Goal: Find specific page/section: Find specific page/section

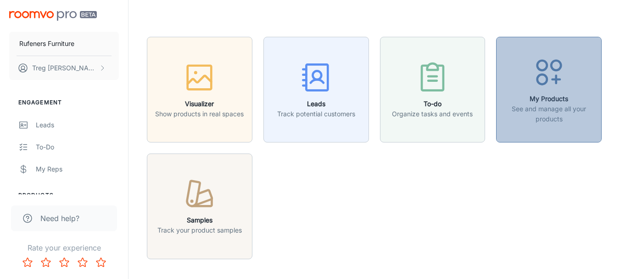
click at [554, 67] on icon "button" at bounding box center [549, 72] width 34 height 34
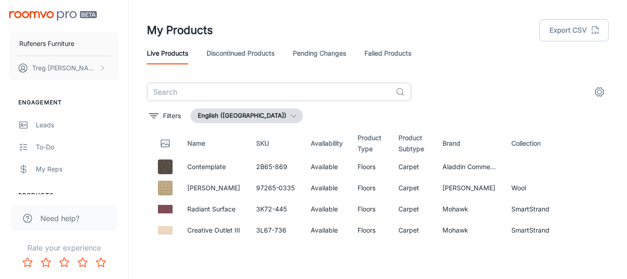
click at [294, 88] on input "text" at bounding box center [269, 92] width 245 height 18
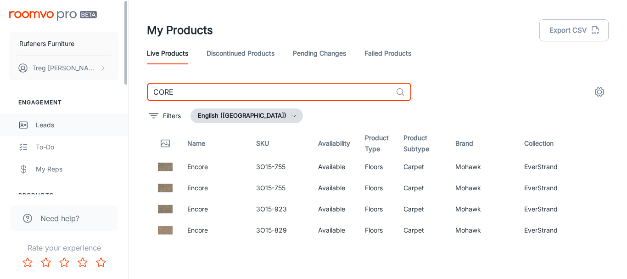
type input "CORE"
click at [40, 126] on div "Leads" at bounding box center [77, 125] width 83 height 10
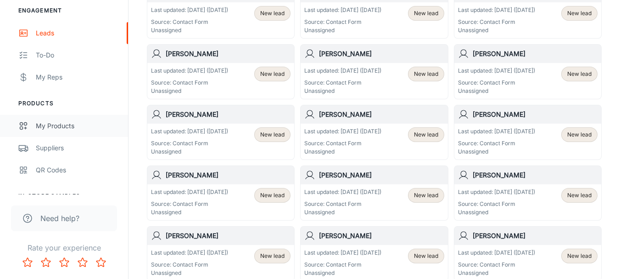
scroll to position [138, 0]
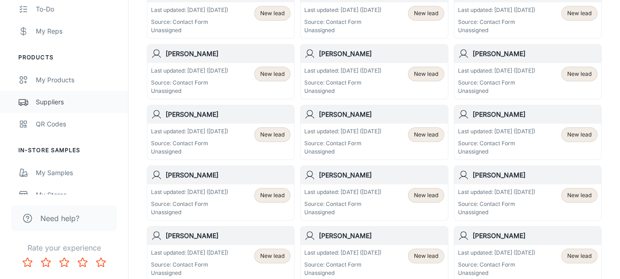
click at [41, 106] on div "Suppliers" at bounding box center [77, 102] width 83 height 10
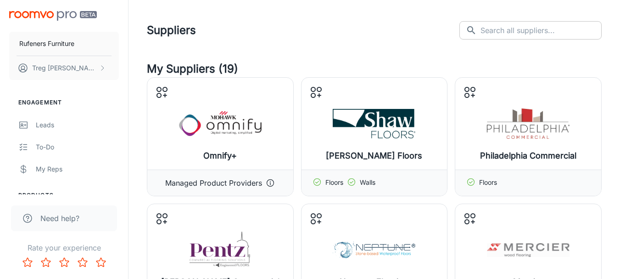
click at [519, 29] on input "text" at bounding box center [540, 30] width 121 height 18
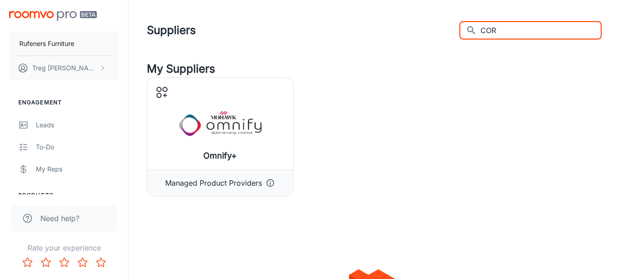
type input "CORE"
